Goal: Task Accomplishment & Management: Manage account settings

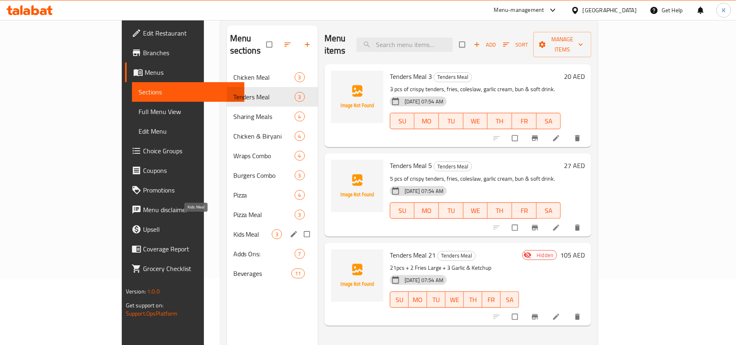
scroll to position [54, 0]
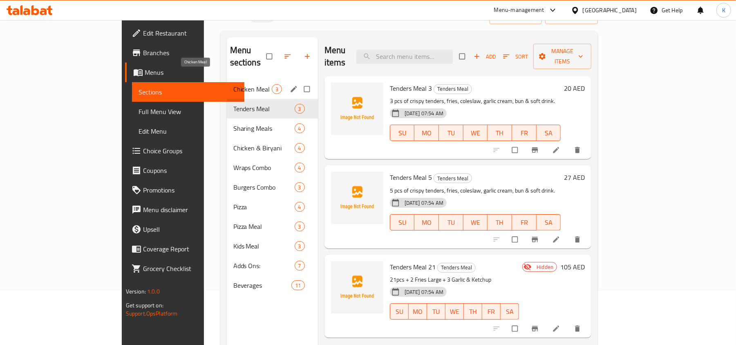
click at [233, 84] on span "Chicken Meal" at bounding box center [252, 89] width 38 height 10
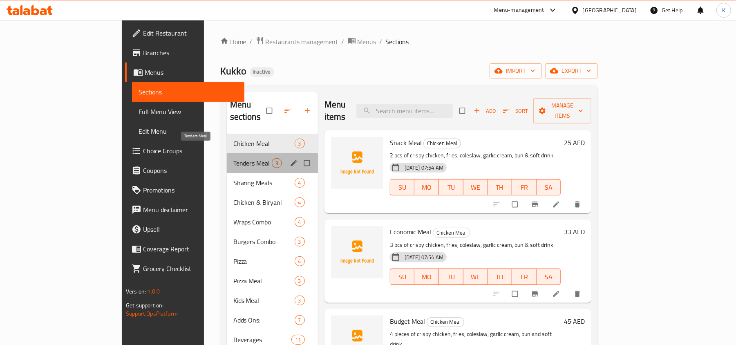
click at [233, 158] on span "Tenders Meal" at bounding box center [252, 163] width 38 height 10
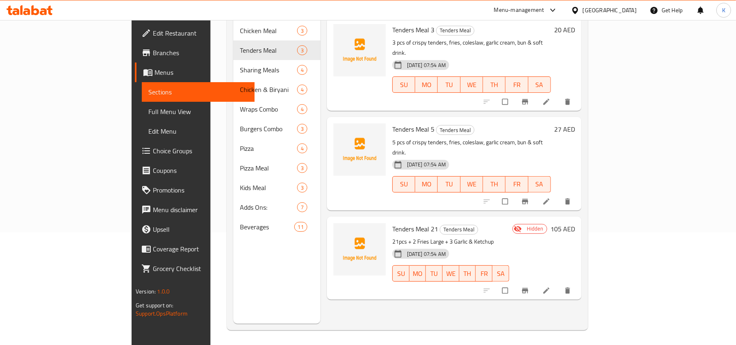
scroll to position [115, 0]
click at [572, 285] on icon "delete" at bounding box center [567, 289] width 8 height 8
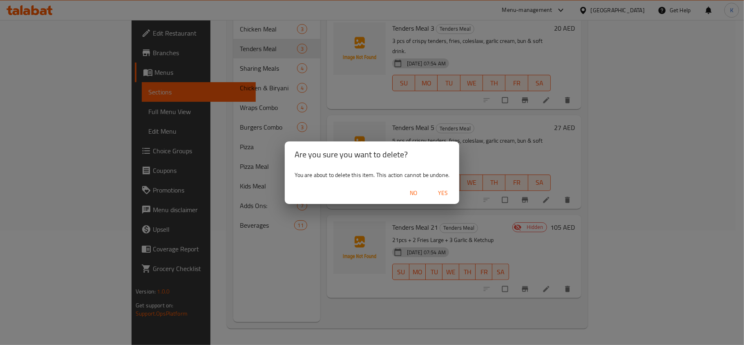
click at [440, 195] on span "Yes" at bounding box center [443, 193] width 20 height 10
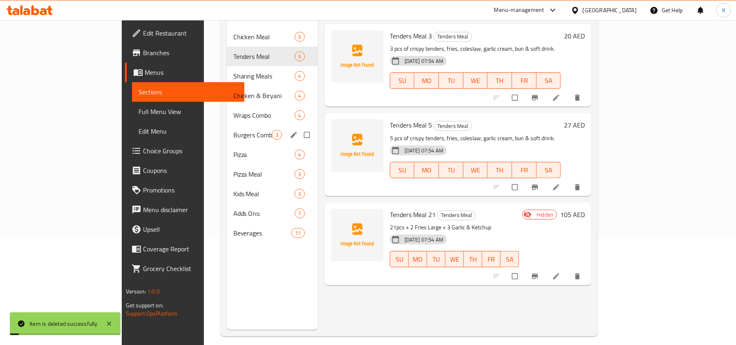
scroll to position [0, 0]
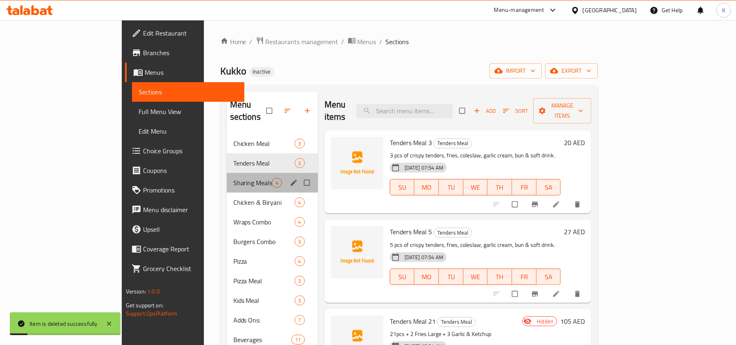
click at [227, 176] on div "Sharing Meals 4" at bounding box center [272, 183] width 91 height 20
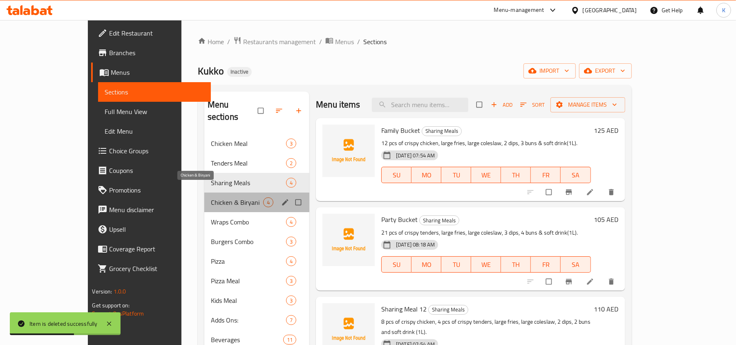
click at [211, 197] on span "Chicken & Biryani" at bounding box center [237, 202] width 52 height 10
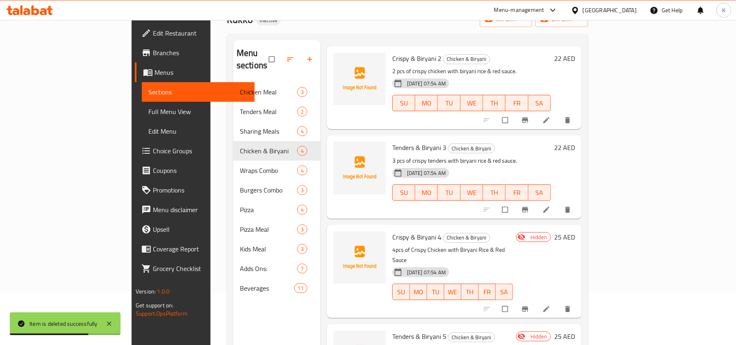
scroll to position [115, 0]
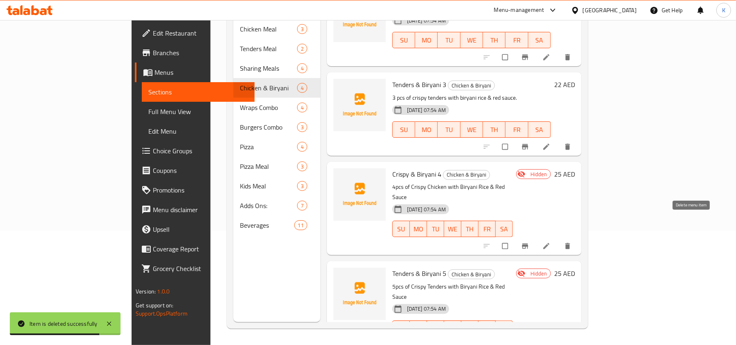
click at [570, 243] on icon "delete" at bounding box center [567, 246] width 5 height 6
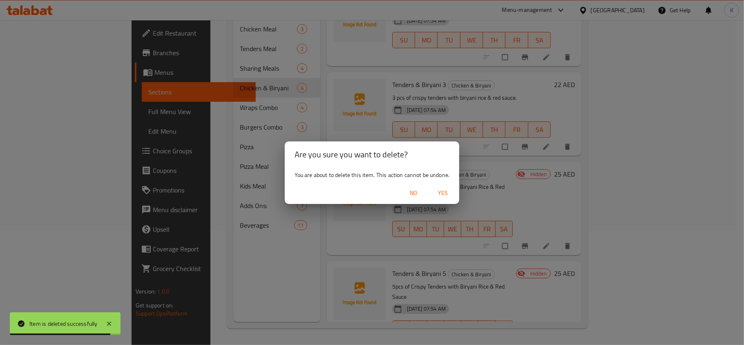
click at [448, 192] on span "Yes" at bounding box center [443, 193] width 20 height 10
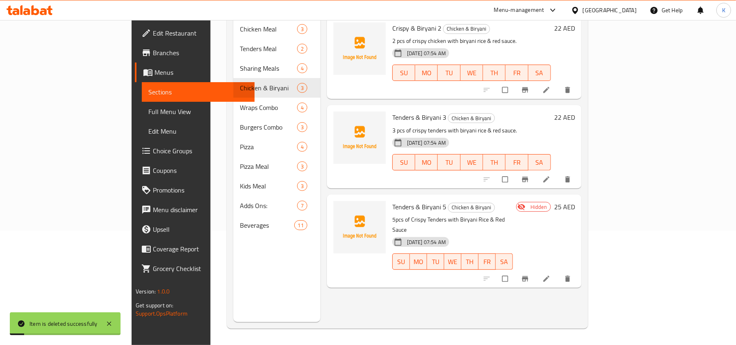
scroll to position [0, 0]
click at [572, 275] on icon "delete" at bounding box center [567, 279] width 8 height 8
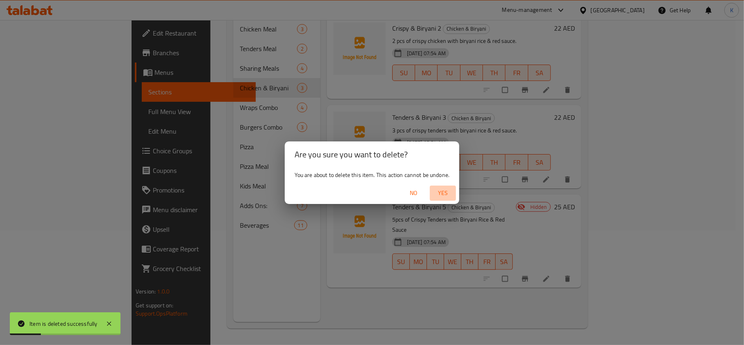
click at [440, 190] on span "Yes" at bounding box center [443, 193] width 20 height 10
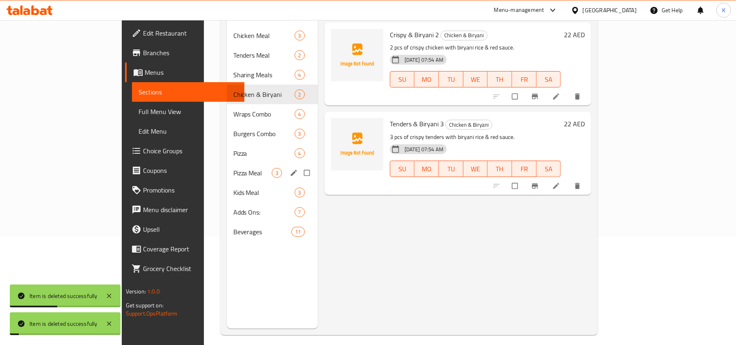
scroll to position [60, 0]
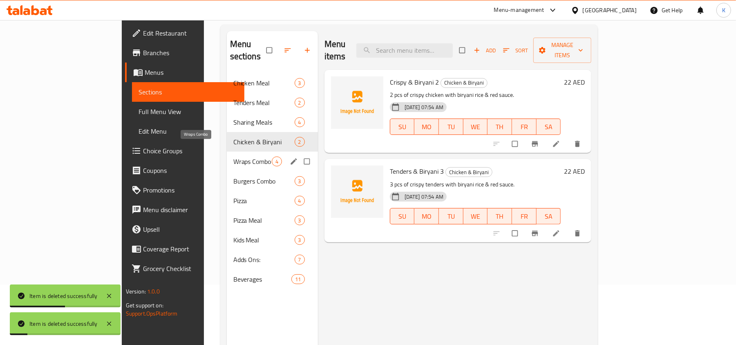
click at [233, 157] on span "Wraps Combo" at bounding box center [252, 162] width 38 height 10
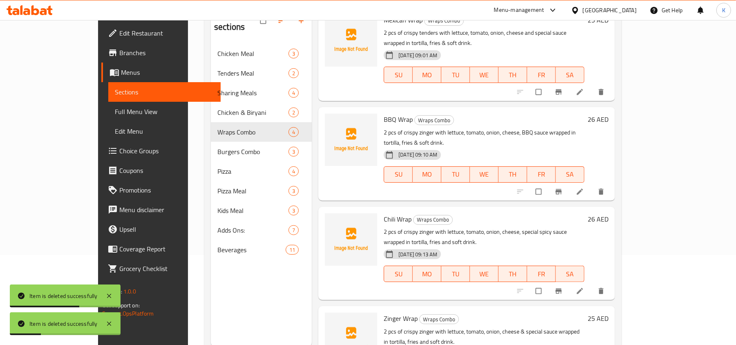
scroll to position [115, 0]
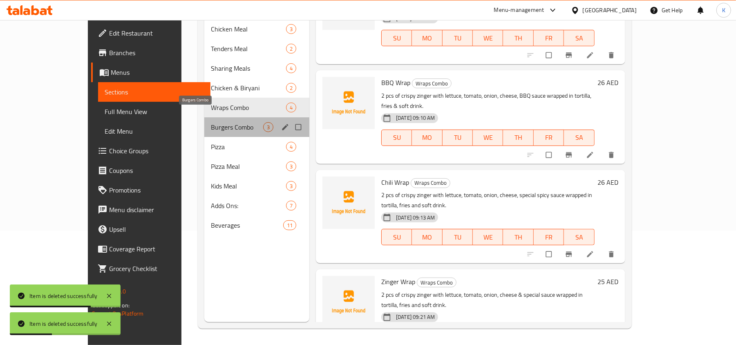
click at [211, 122] on span "Burgers Combo" at bounding box center [237, 127] width 52 height 10
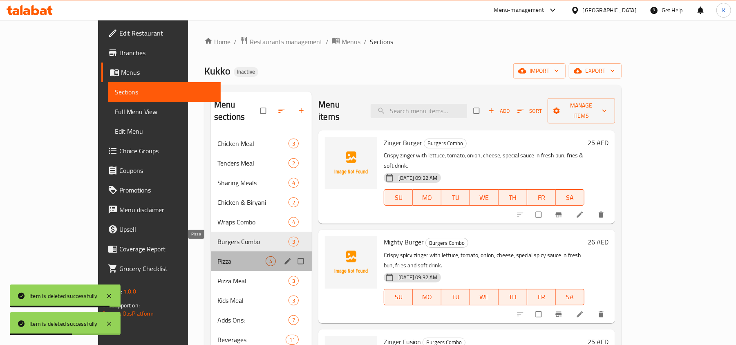
click at [217, 256] on span "Pizza" at bounding box center [241, 261] width 48 height 10
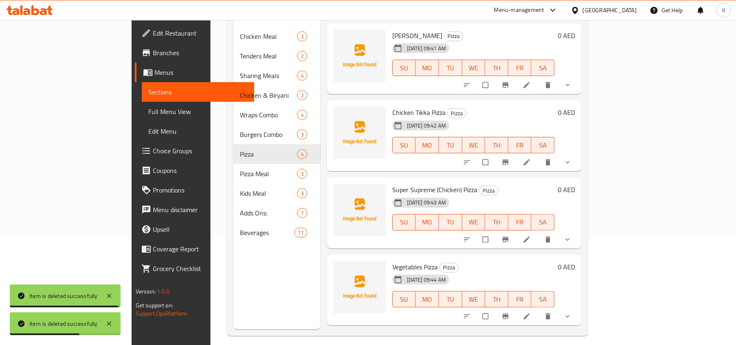
scroll to position [115, 0]
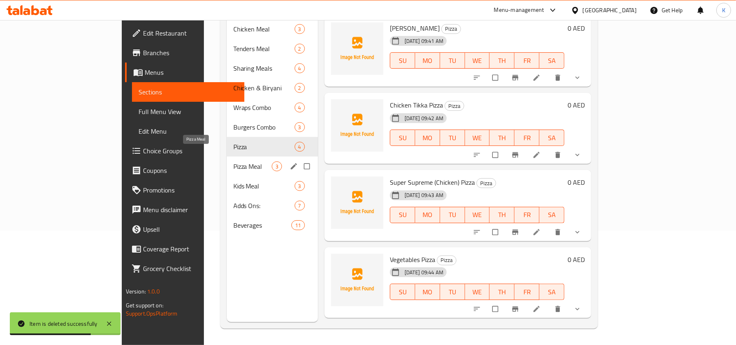
click at [233, 161] on span "Pizza Meal" at bounding box center [252, 166] width 38 height 10
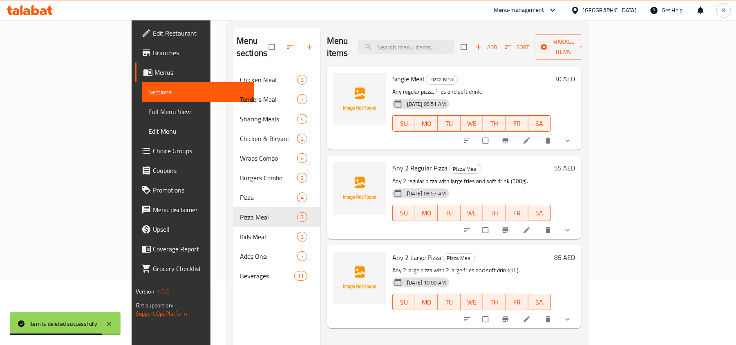
scroll to position [6, 0]
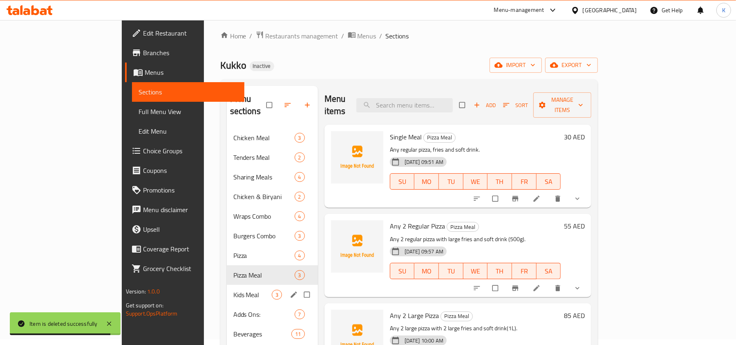
click at [233, 290] on span "Kids Meal" at bounding box center [252, 295] width 38 height 10
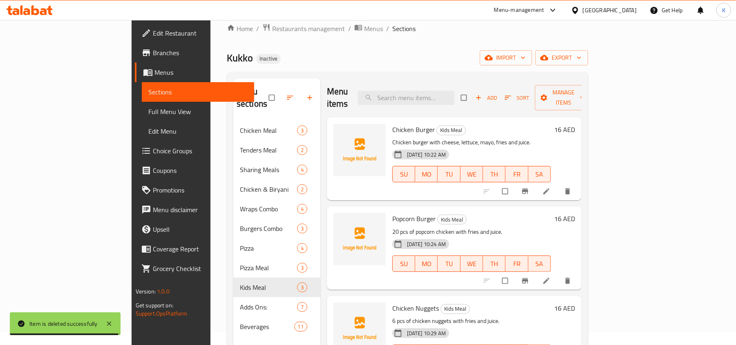
scroll to position [115, 0]
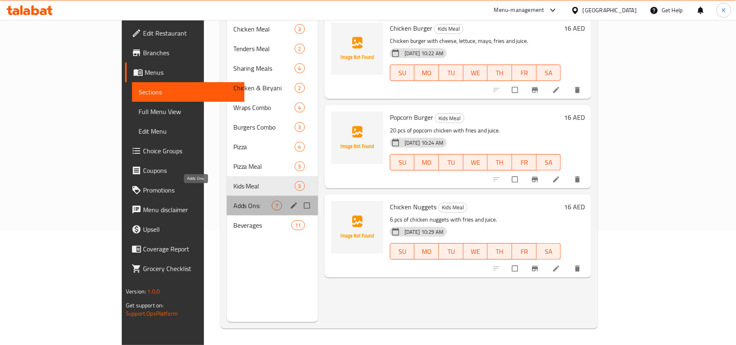
click at [233, 201] on span "Adds Ons:" at bounding box center [252, 206] width 38 height 10
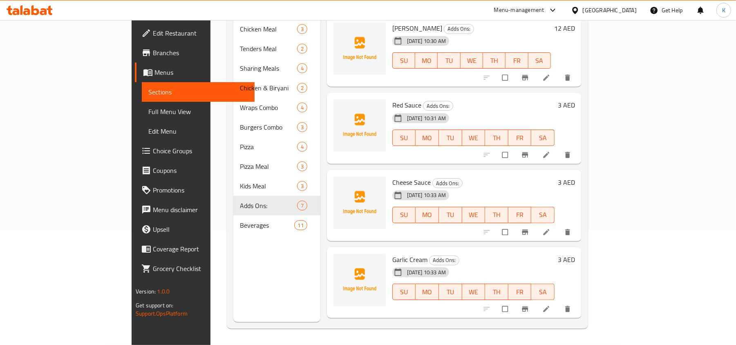
scroll to position [115, 0]
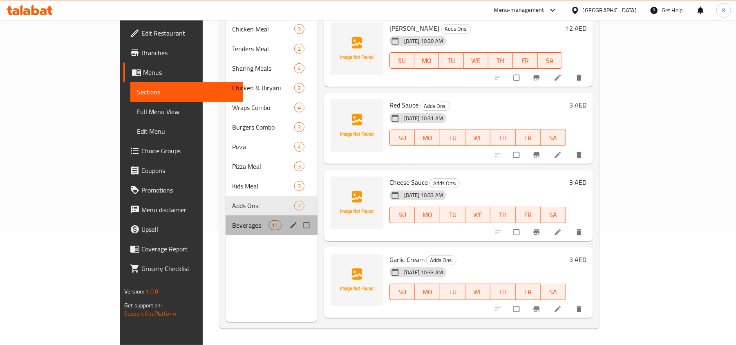
click at [226, 218] on div "Beverages 11" at bounding box center [272, 225] width 92 height 20
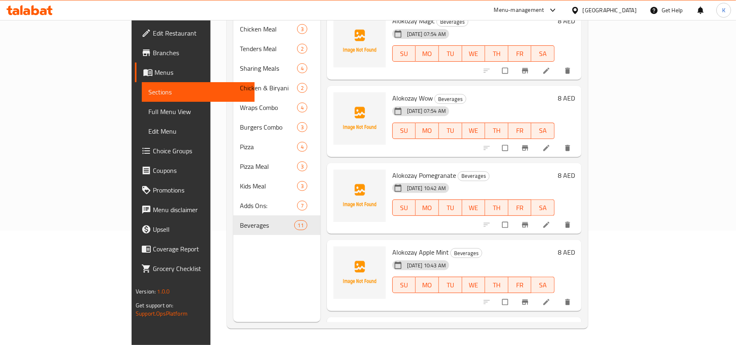
scroll to position [523, 0]
